Goal: Information Seeking & Learning: Learn about a topic

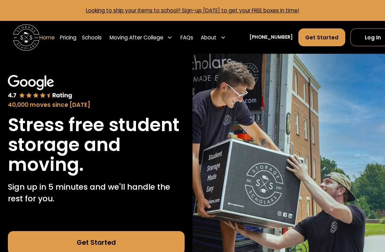
scroll to position [8, 4]
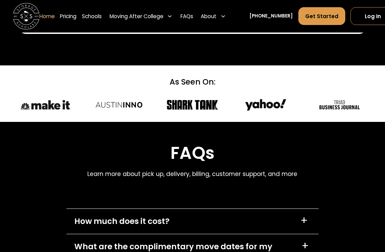
scroll to position [1745, 0]
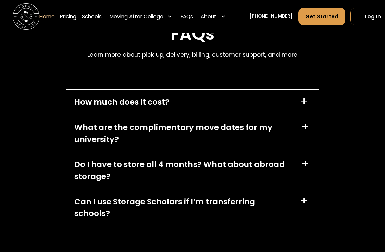
click at [302, 104] on div "+" at bounding box center [305, 101] width 8 height 11
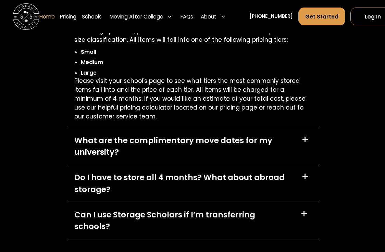
scroll to position [1954, 0]
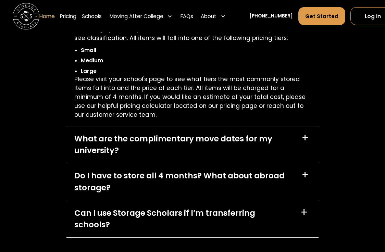
click at [306, 137] on div "+" at bounding box center [306, 138] width 8 height 11
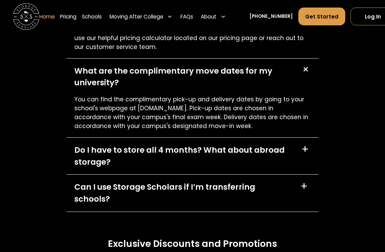
click at [307, 146] on div "+" at bounding box center [306, 149] width 8 height 11
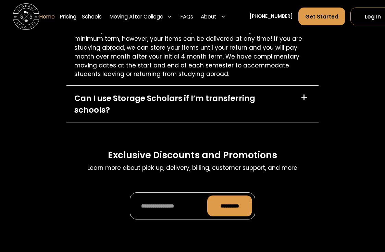
scroll to position [2191, 0]
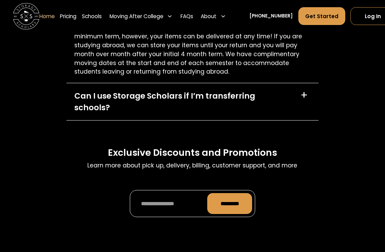
click at [305, 90] on div "+" at bounding box center [305, 95] width 8 height 11
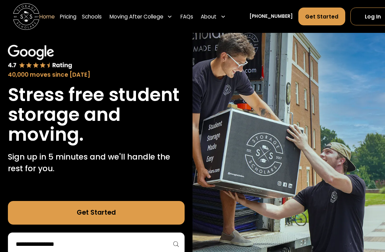
scroll to position [0, 0]
